Goal: Transaction & Acquisition: Purchase product/service

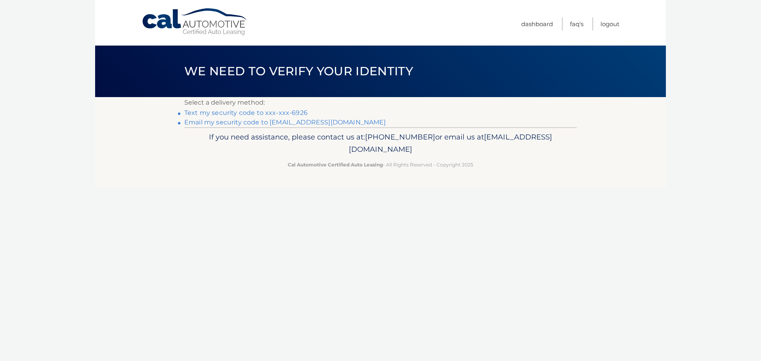
click at [290, 111] on link "Text my security code to xxx-xxx-6926" at bounding box center [245, 113] width 123 height 8
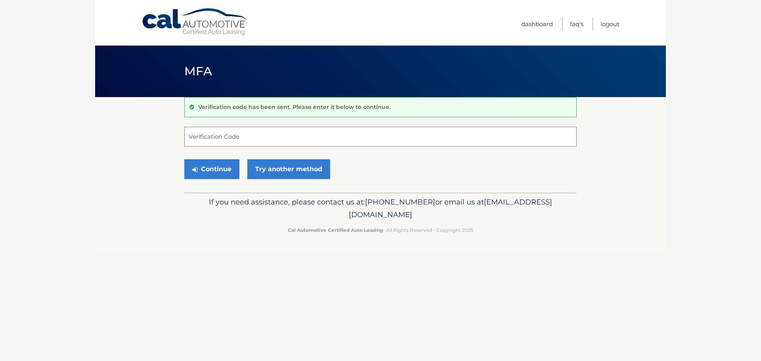
click at [218, 135] on input "Verification Code" at bounding box center [380, 137] width 392 height 20
type input "266569"
click at [285, 170] on link "Try another method" at bounding box center [288, 169] width 83 height 20
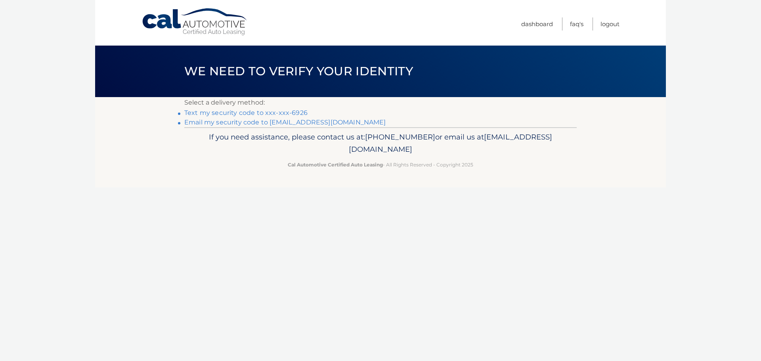
click at [250, 111] on link "Text my security code to xxx-xxx-6926" at bounding box center [245, 113] width 123 height 8
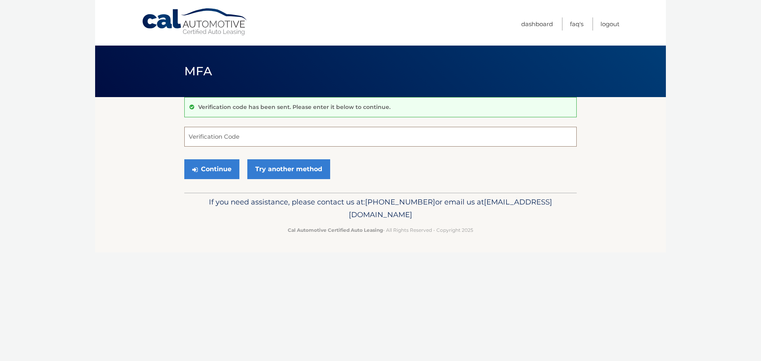
click at [210, 138] on input "Verification Code" at bounding box center [380, 137] width 392 height 20
type input "086083"
click at [218, 168] on button "Continue" at bounding box center [211, 169] width 55 height 20
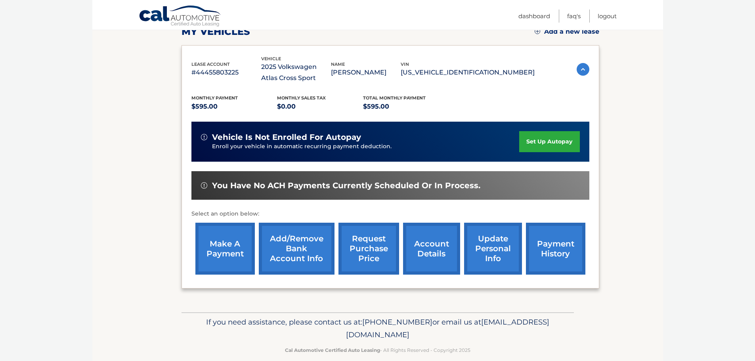
scroll to position [130, 0]
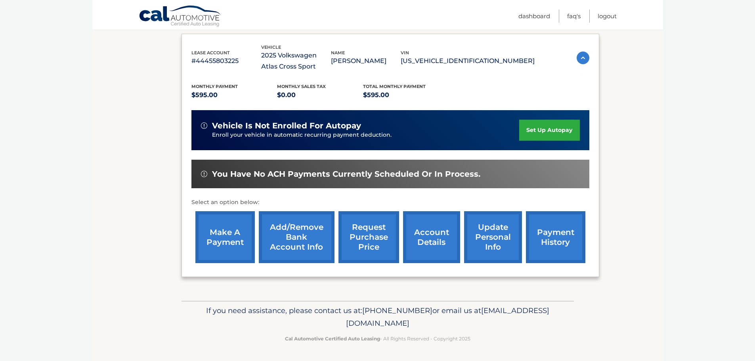
click at [220, 230] on link "make a payment" at bounding box center [224, 237] width 59 height 52
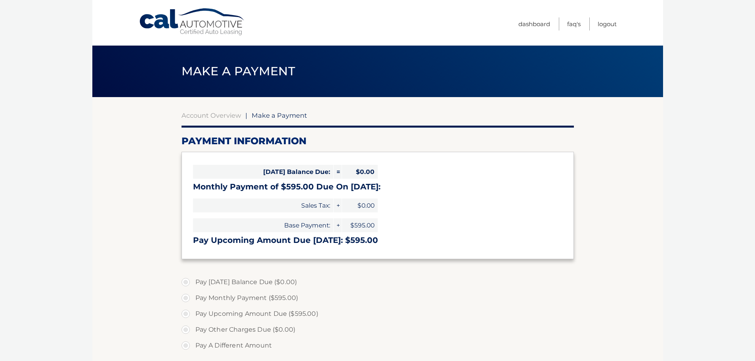
select select "YzBjYzhiMmMtNzE1Ny00NzU2LTlhODUtNzk4MzhhZGI3Yjg4"
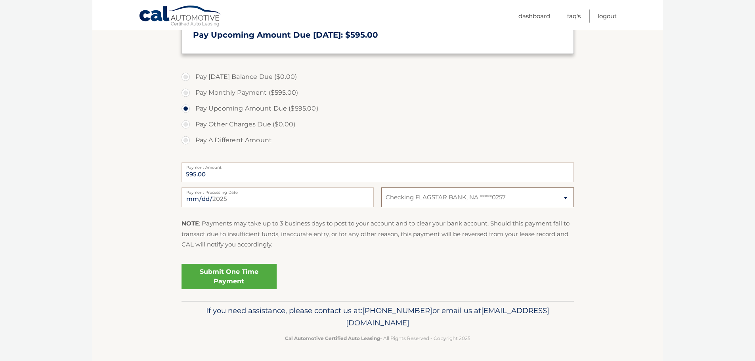
click at [524, 198] on select "Select Bank Account Checking FLAGSTAR BANK, NA *****0257" at bounding box center [477, 197] width 192 height 20
click at [493, 199] on select "Select Bank Account Checking FLAGSTAR BANK, NA *****0257" at bounding box center [477, 197] width 192 height 20
click at [225, 277] on link "Submit One Time Payment" at bounding box center [228, 276] width 95 height 25
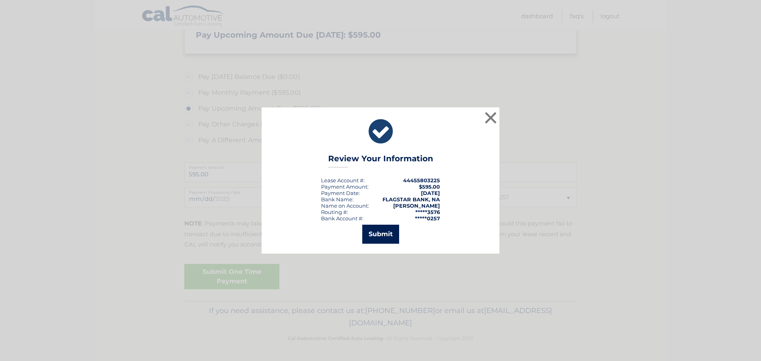
click at [375, 236] on button "Submit" at bounding box center [380, 234] width 37 height 19
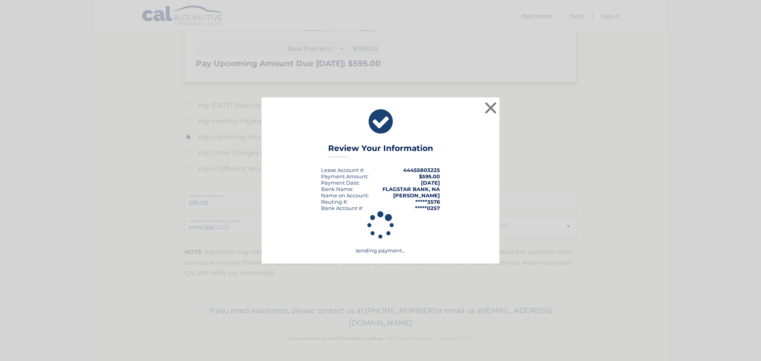
scroll to position [177, 0]
